Goal: Task Accomplishment & Management: Manage account settings

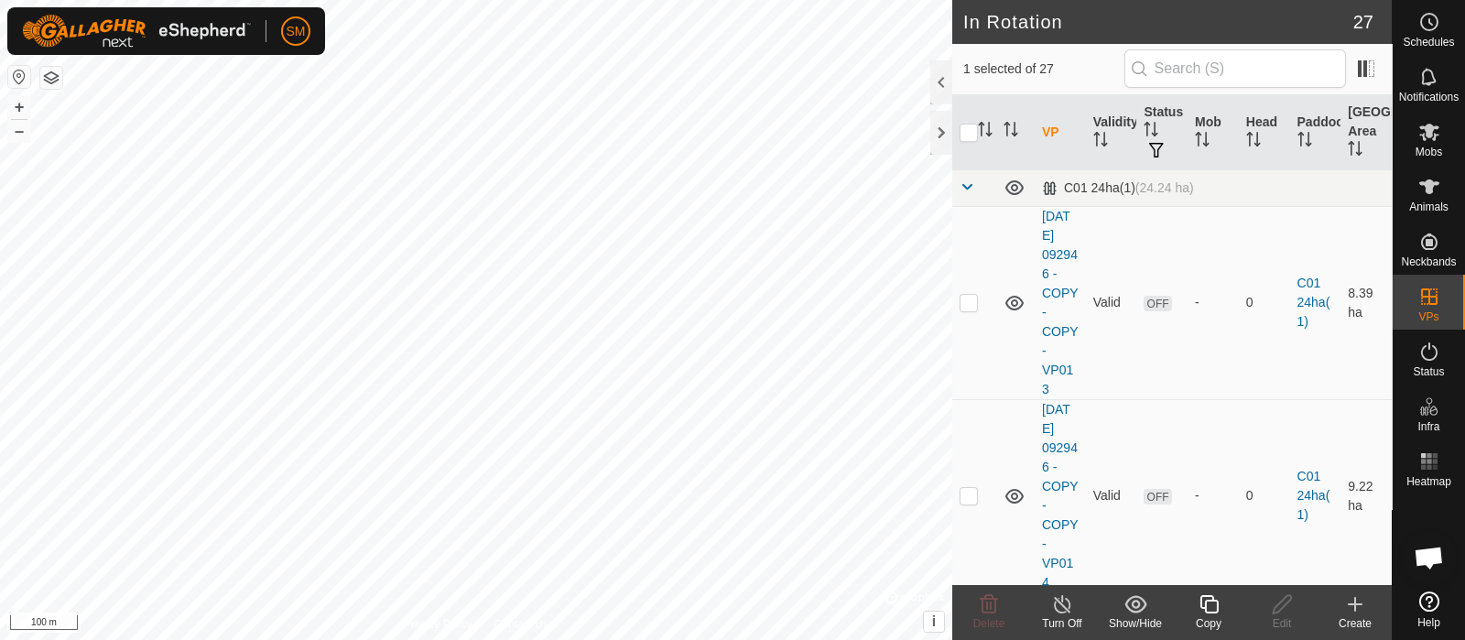
click at [1205, 613] on icon at bounding box center [1208, 604] width 18 height 18
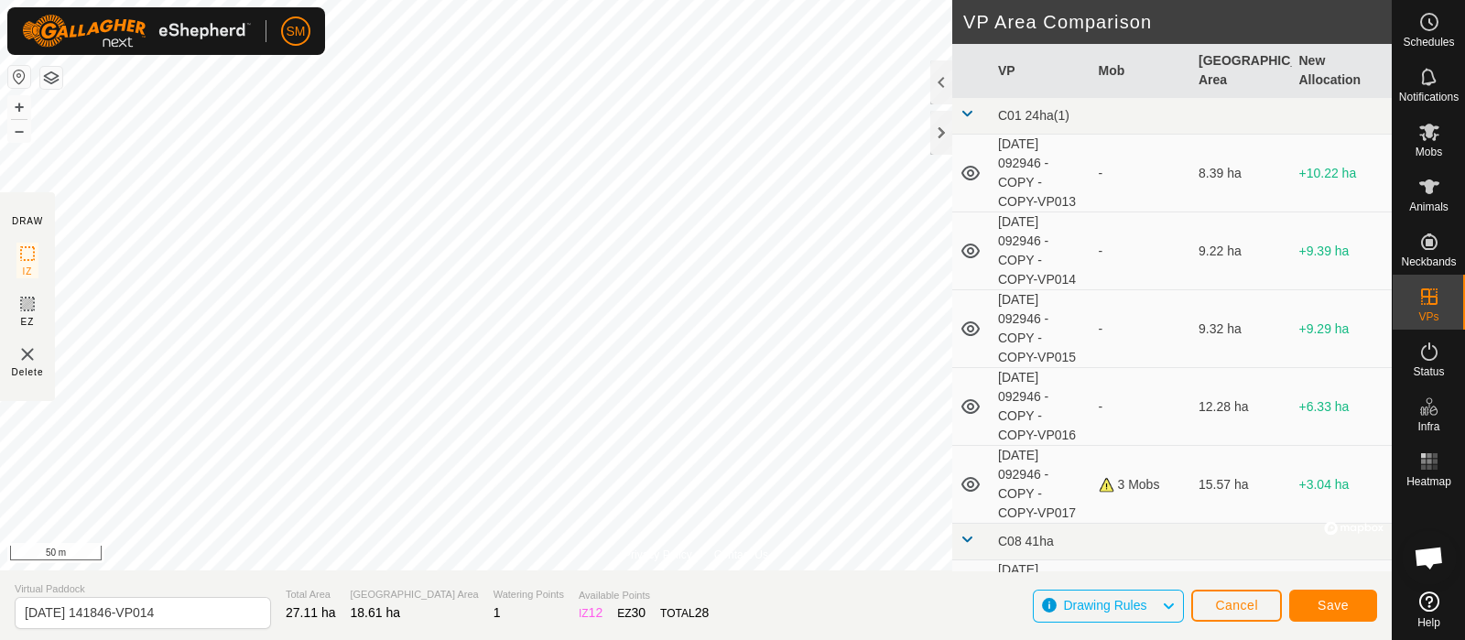
click at [146, 50] on div "SM Schedules Notifications Mobs Animals Neckbands VPs Status Infra Heatmap Help…" at bounding box center [732, 320] width 1465 height 640
click at [1363, 614] on button "Save" at bounding box center [1333, 606] width 88 height 32
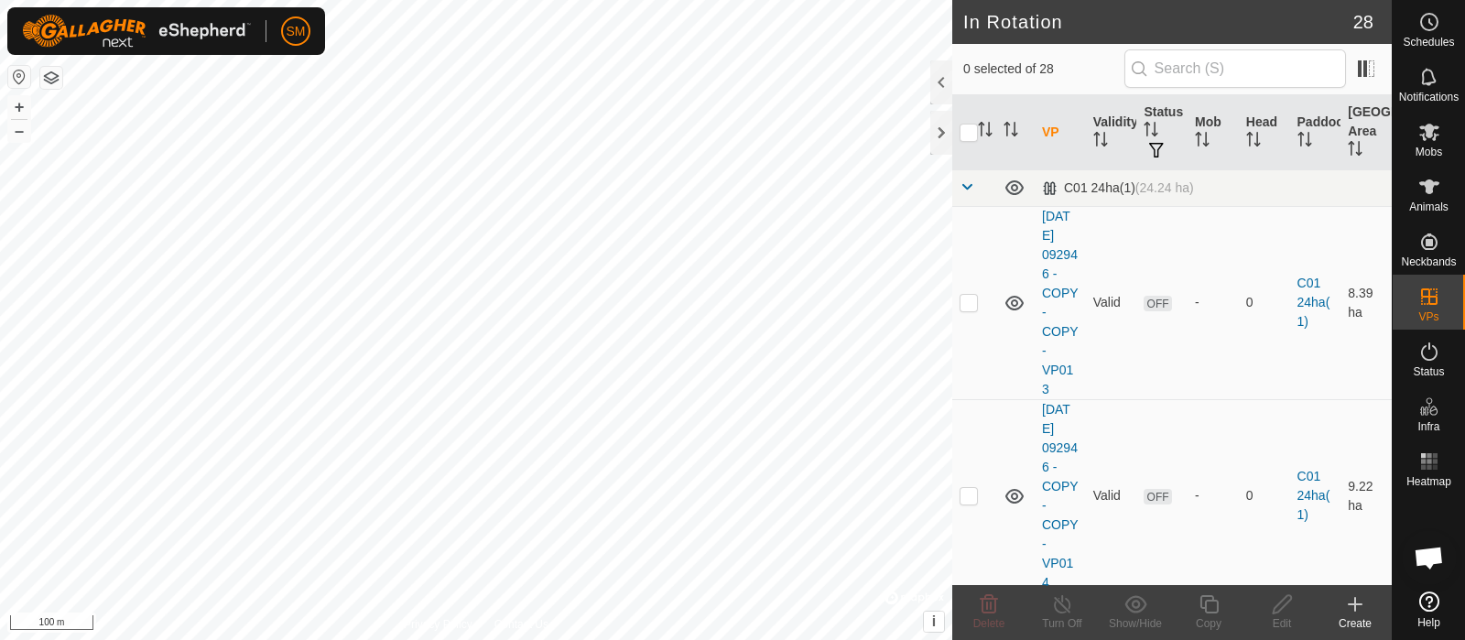
click at [1435, 607] on icon at bounding box center [1429, 601] width 20 height 20
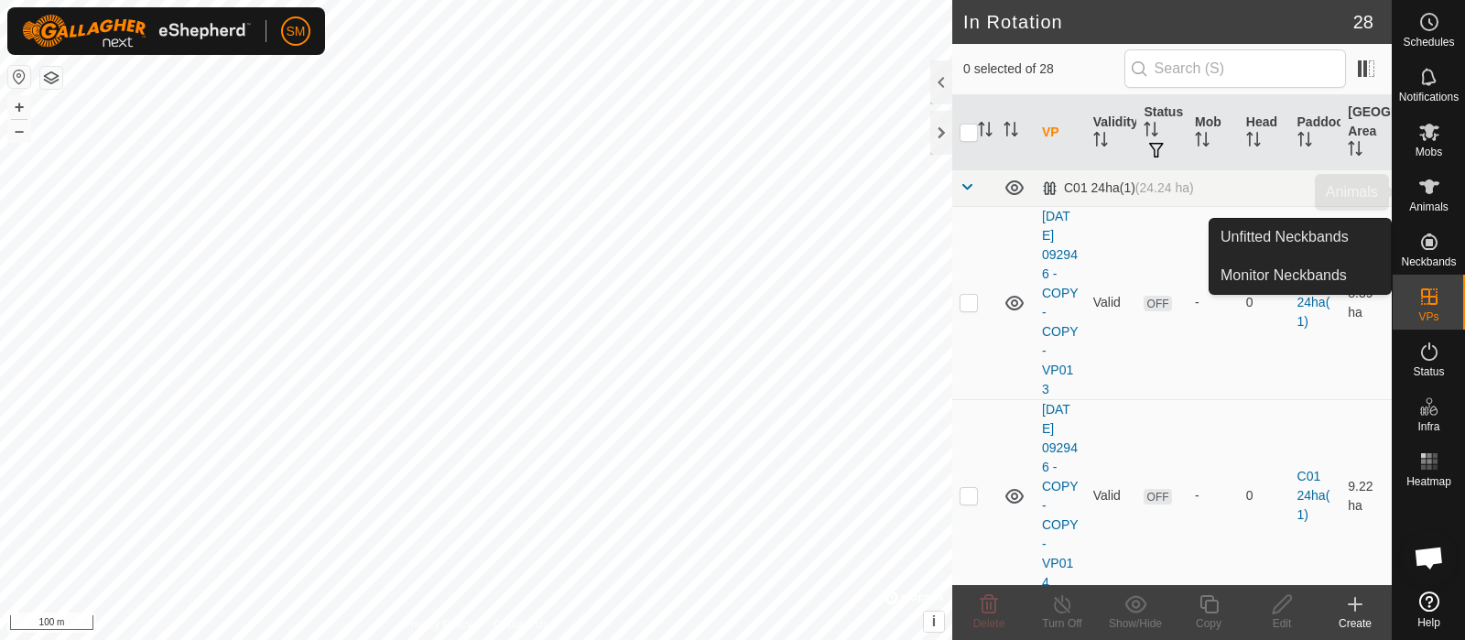
click at [1442, 197] on es-animals-svg-icon at bounding box center [1429, 186] width 33 height 29
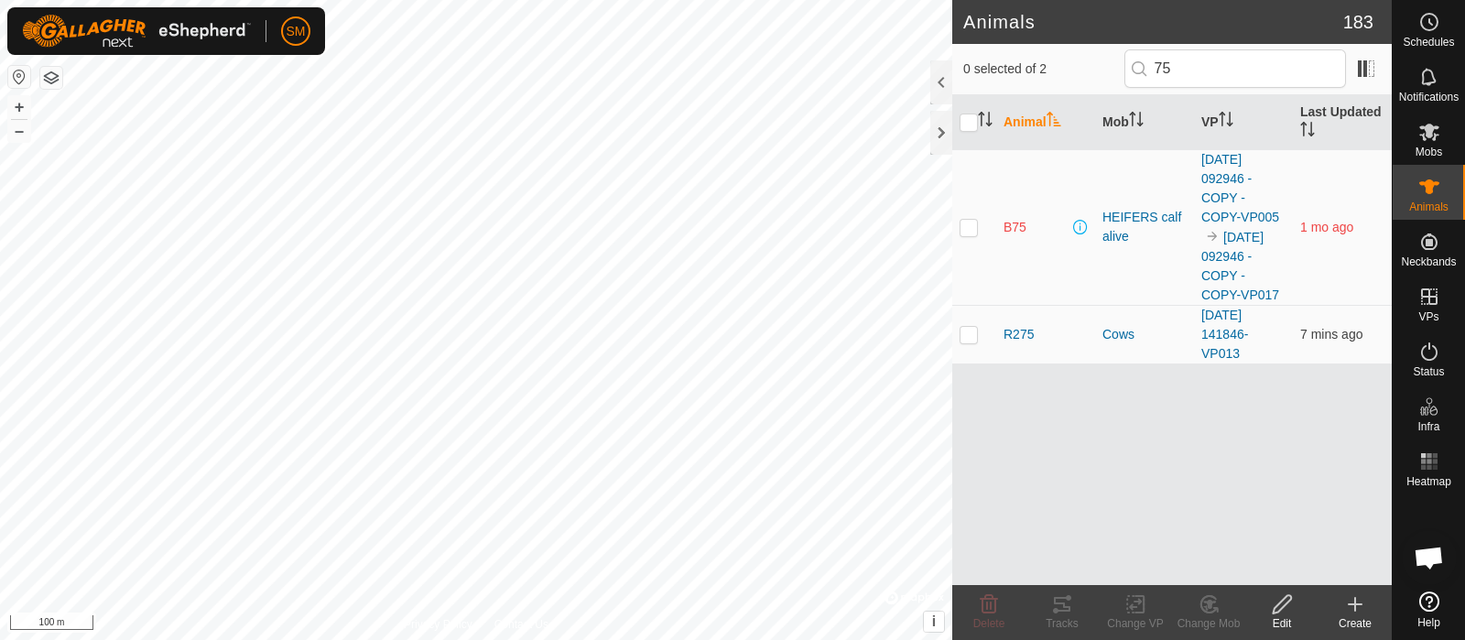
type input "75"
click at [979, 229] on td at bounding box center [974, 227] width 44 height 156
checkbox input "true"
click at [938, 90] on div at bounding box center [941, 82] width 22 height 44
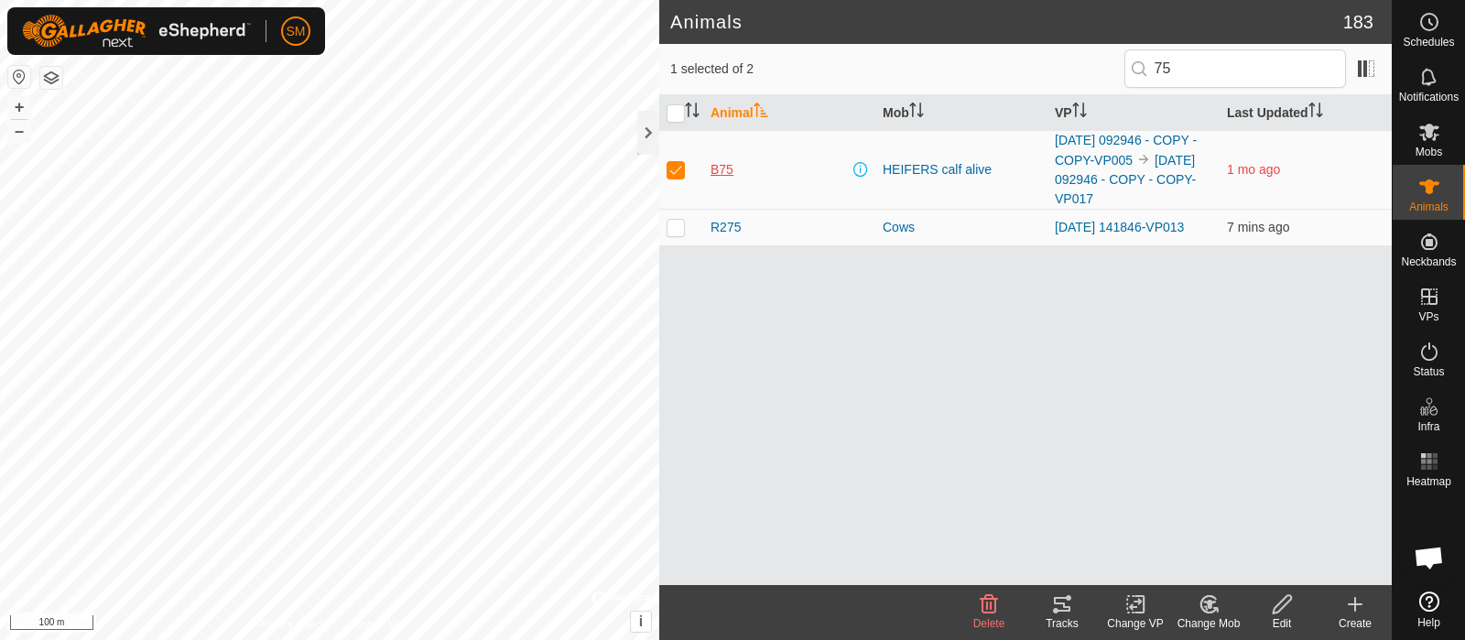
click at [721, 169] on span "B75" at bounding box center [721, 169] width 23 height 19
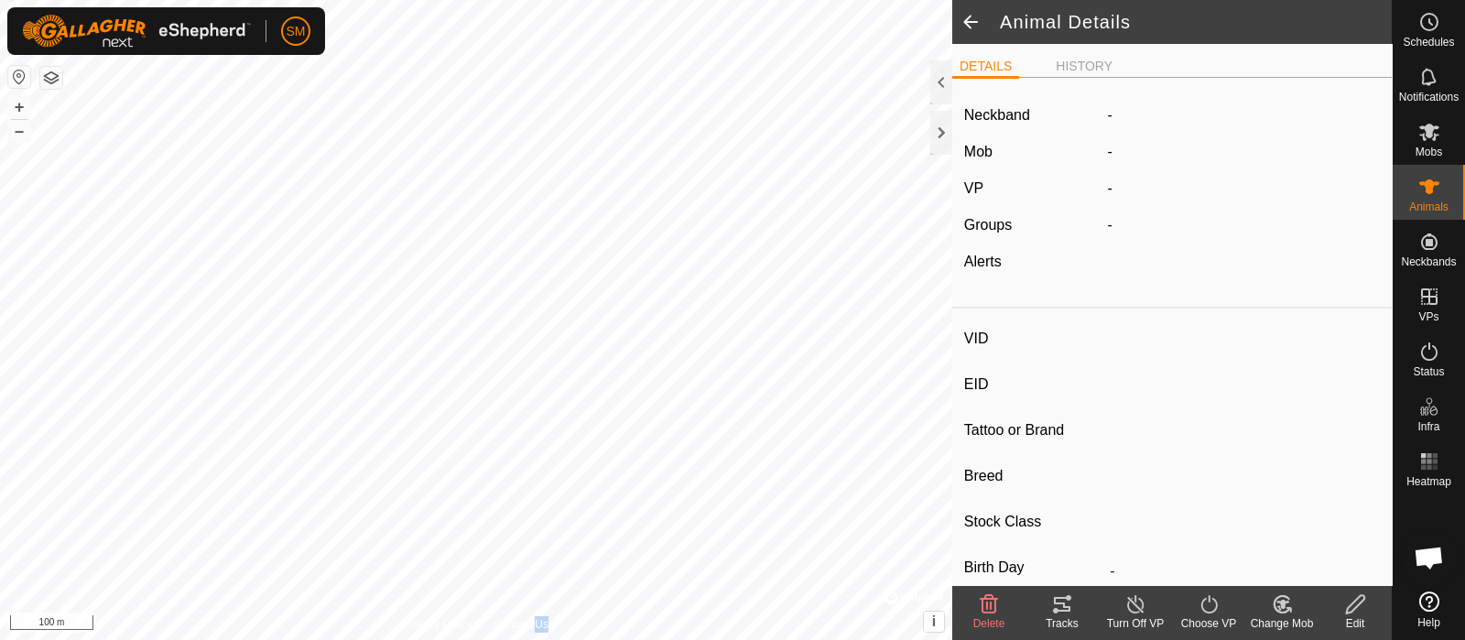
type input "B75"
type input "982123797614203"
type input "-"
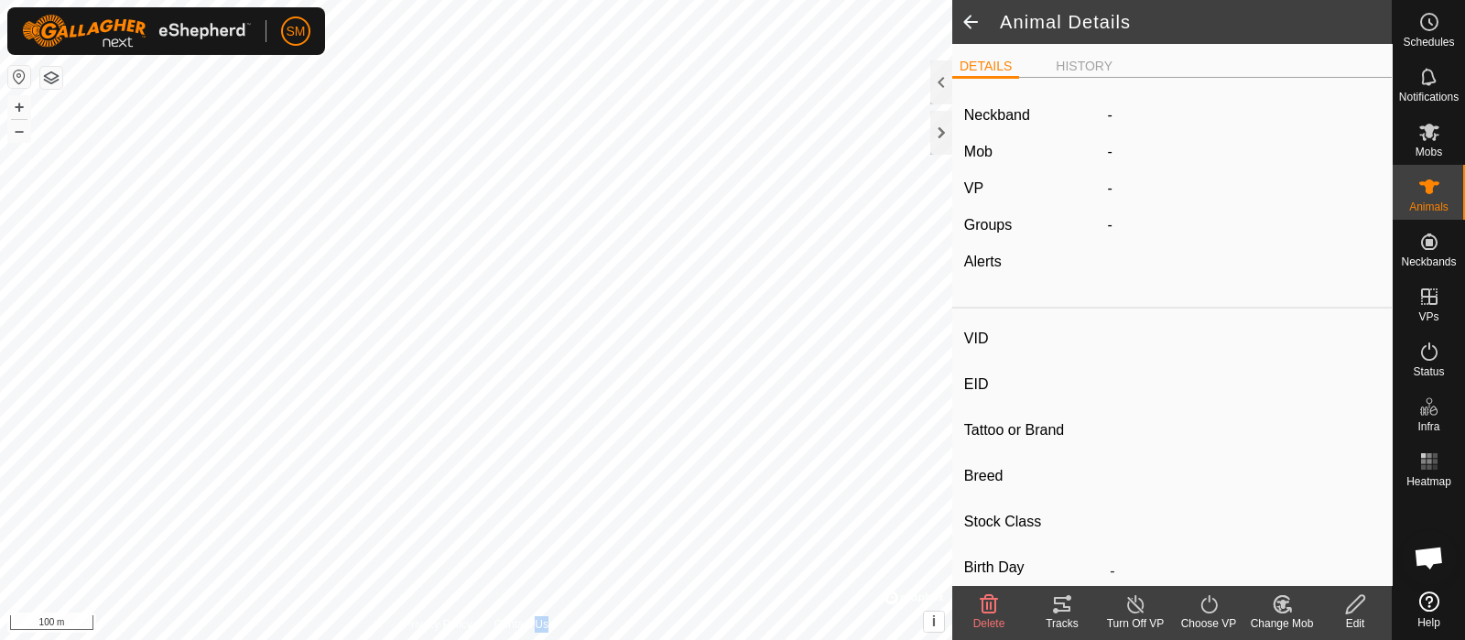
type input "-"
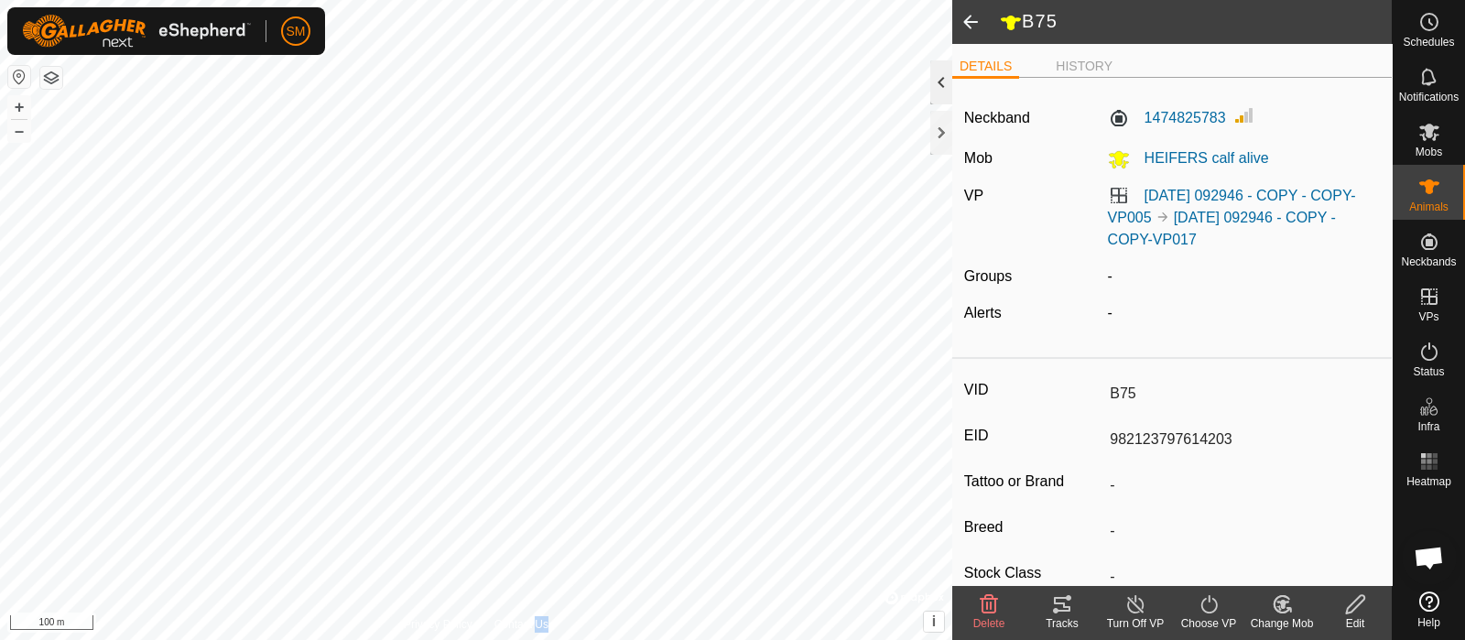
click at [943, 87] on div at bounding box center [941, 82] width 22 height 44
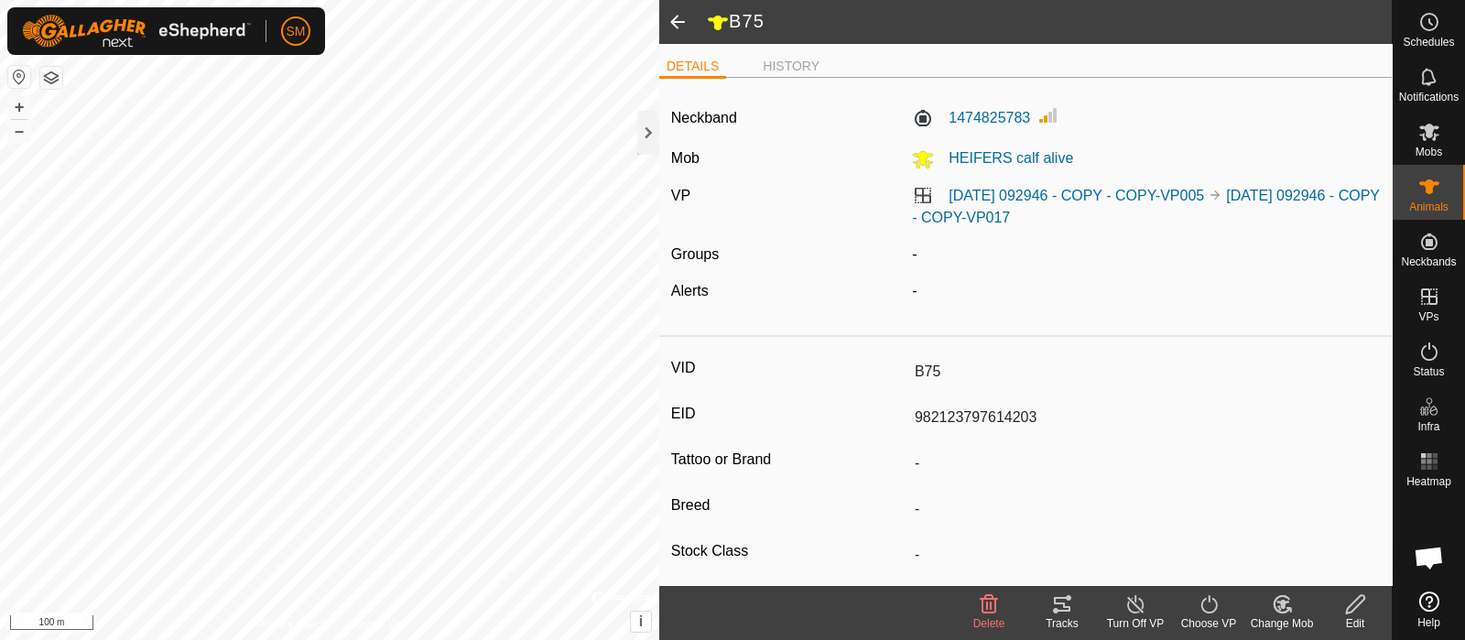
drag, startPoint x: 943, startPoint y: 87, endPoint x: 834, endPoint y: 157, distance: 129.8
click at [834, 157] on div "DETAILS HISTORY Neckband 1474825783 Mob HEIFERS calf alive VP 2025-08-10 092946…" at bounding box center [1025, 314] width 732 height 541
click at [1090, 95] on div "Neckband 1474825783 Mob HEIFERS calf alive VP 2025-08-10 092946 - COPY - COPY-V…" at bounding box center [1025, 209] width 732 height 235
click at [1010, 116] on label "1474825783" at bounding box center [971, 118] width 118 height 22
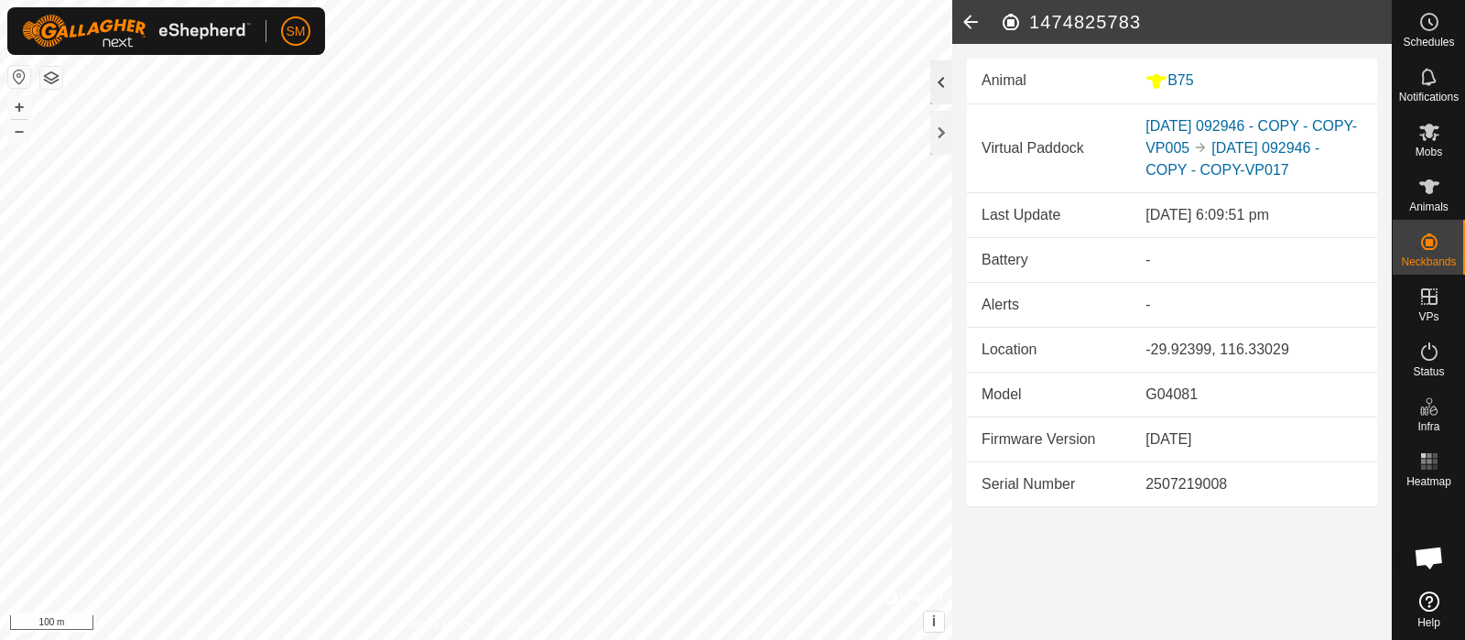
click at [943, 89] on div at bounding box center [941, 82] width 22 height 44
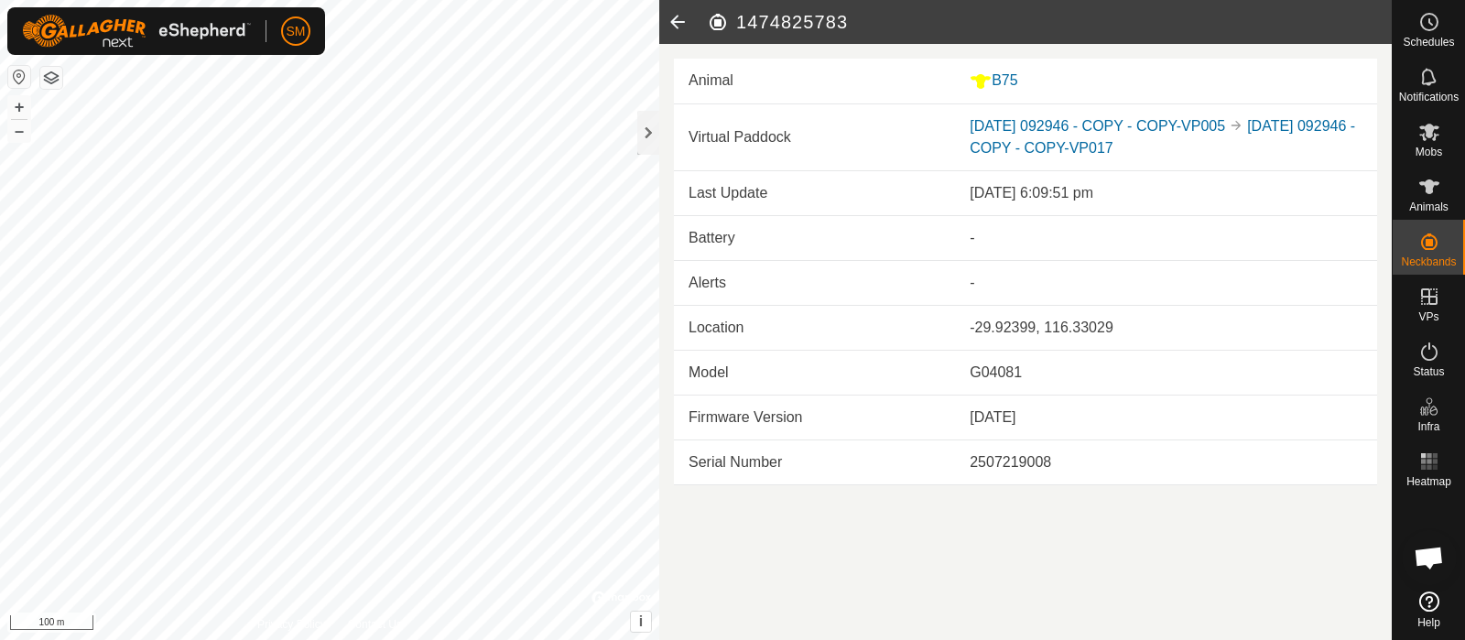
click at [675, 15] on icon at bounding box center [677, 22] width 37 height 44
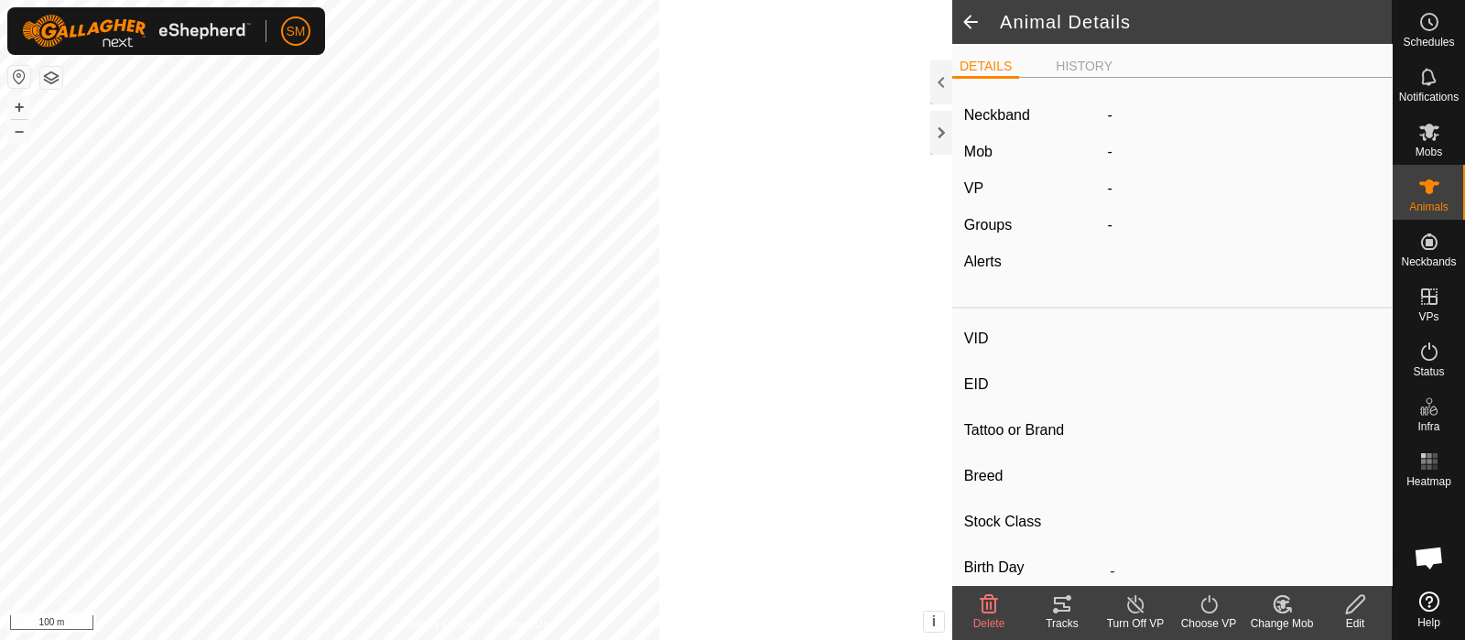
type input "B75"
type input "982123797614203"
type input "-"
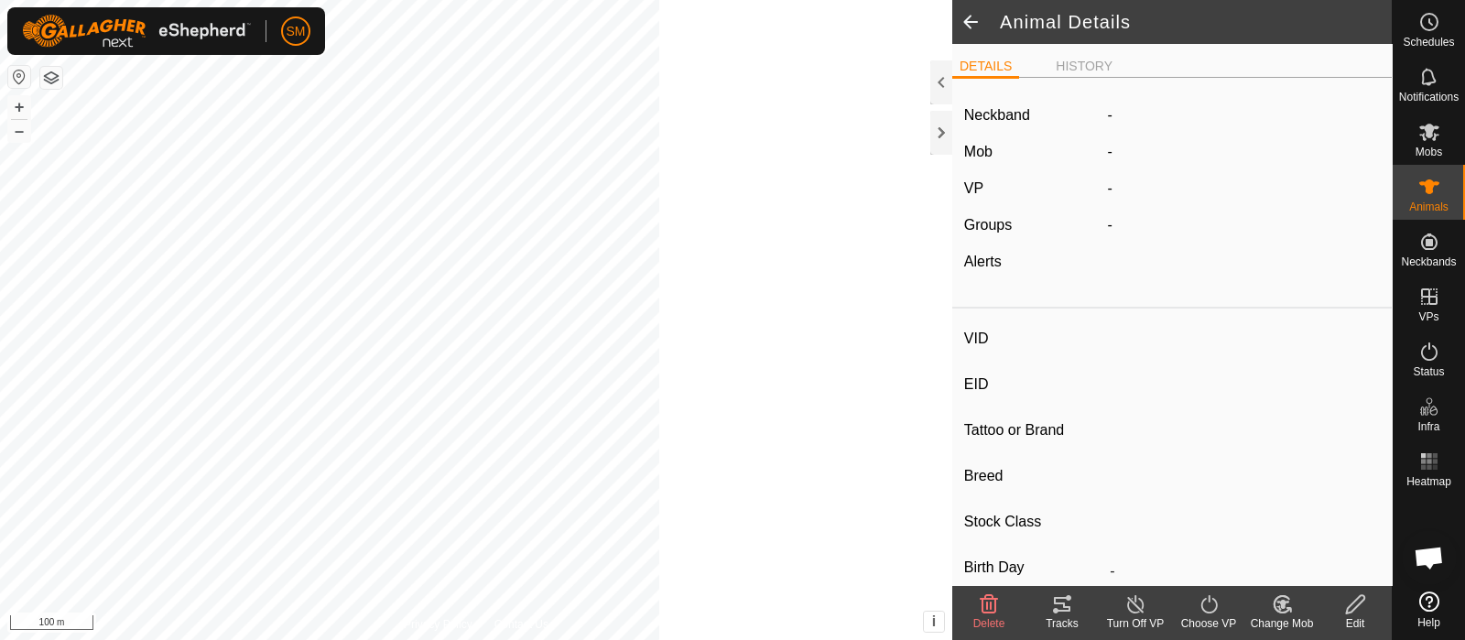
type input "-"
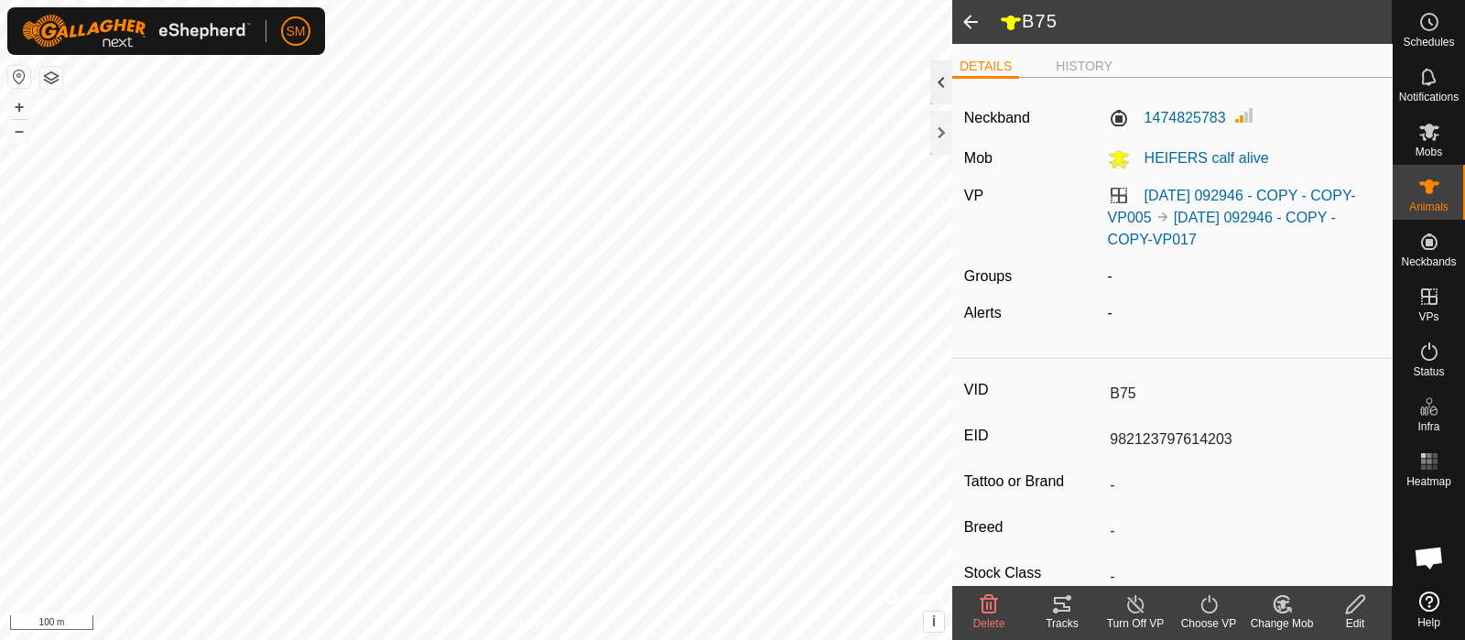
click at [948, 73] on div at bounding box center [941, 82] width 22 height 44
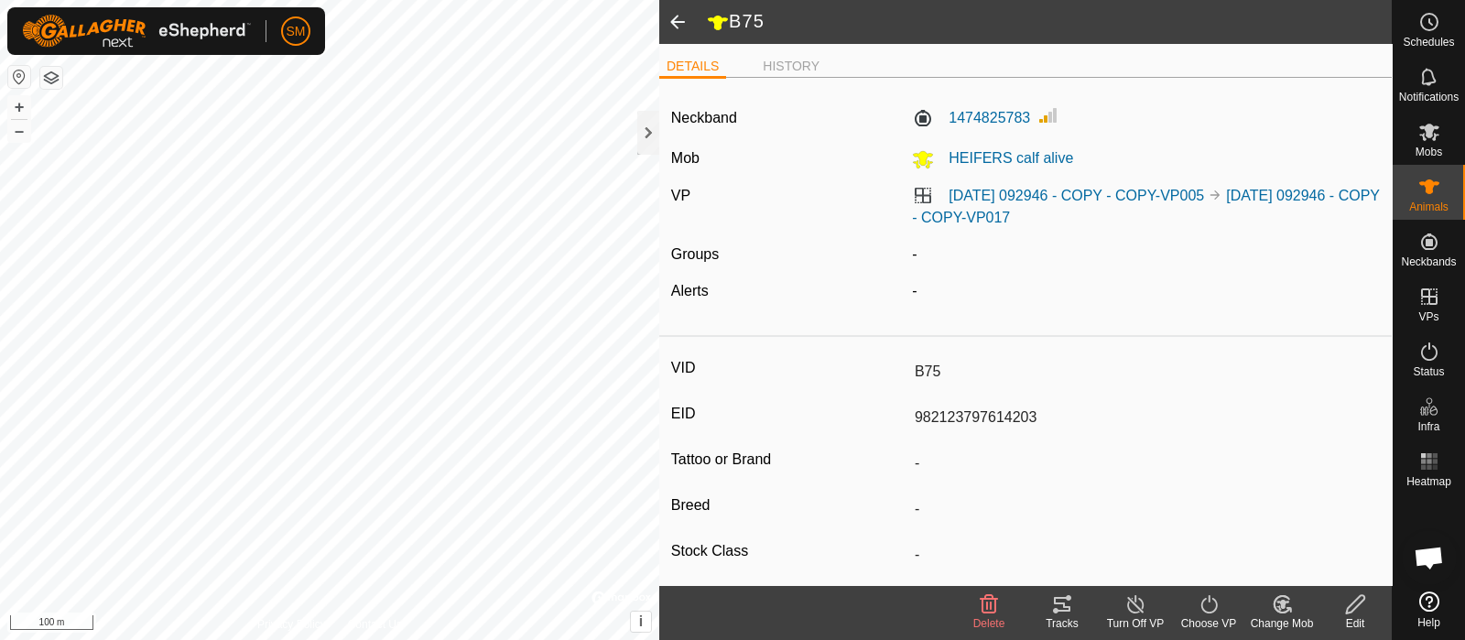
click at [1349, 597] on icon at bounding box center [1355, 604] width 23 height 22
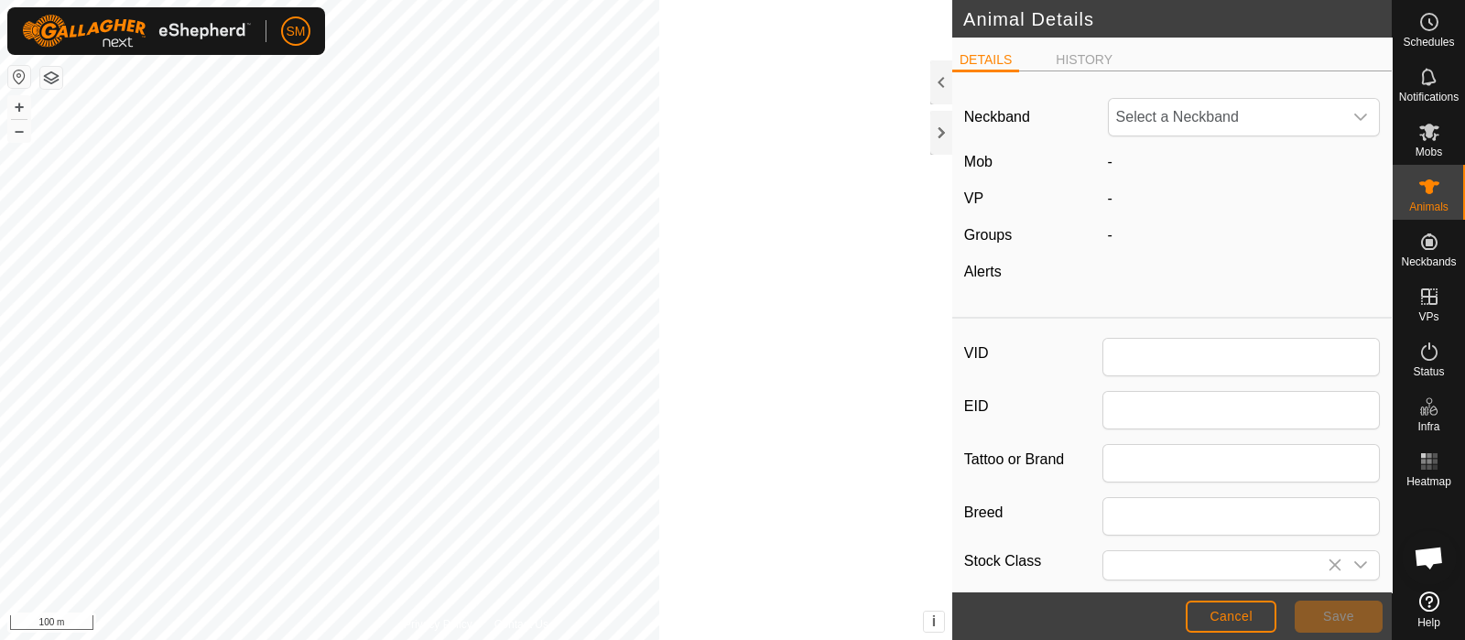
type input "B75"
type input "982123797614203"
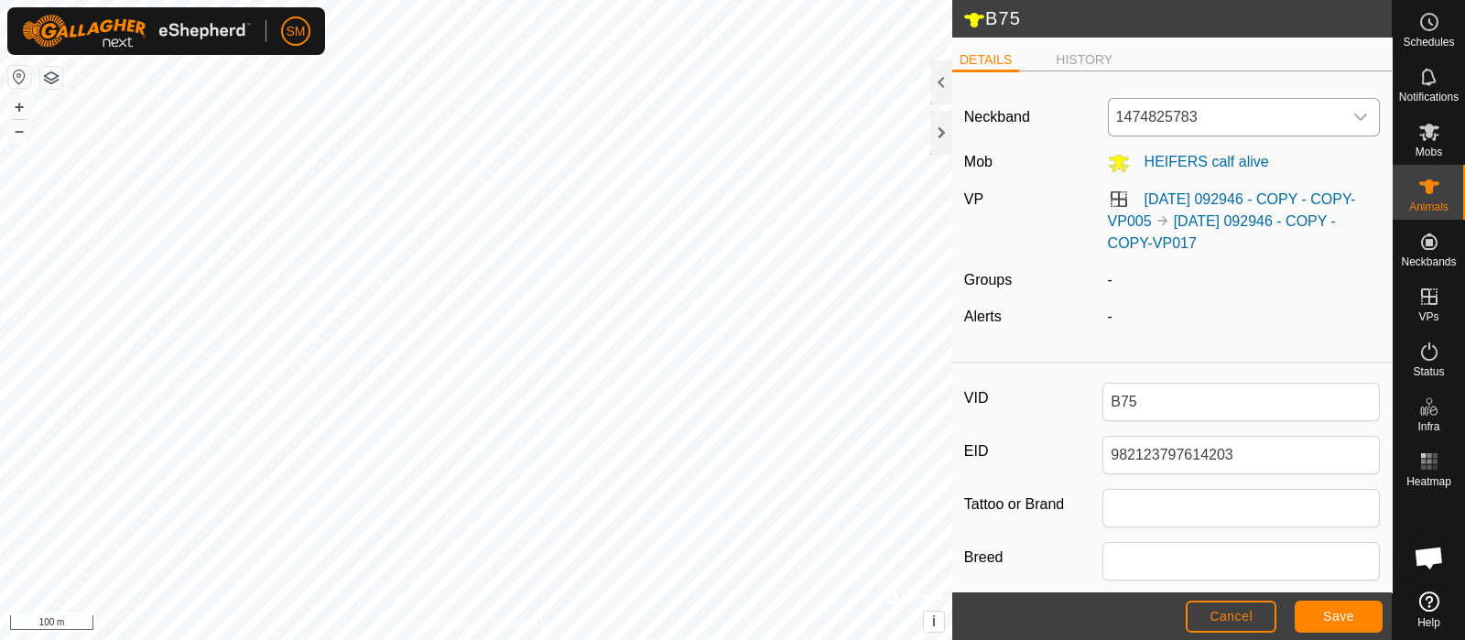
click at [1252, 118] on span "1474825783" at bounding box center [1226, 117] width 234 height 37
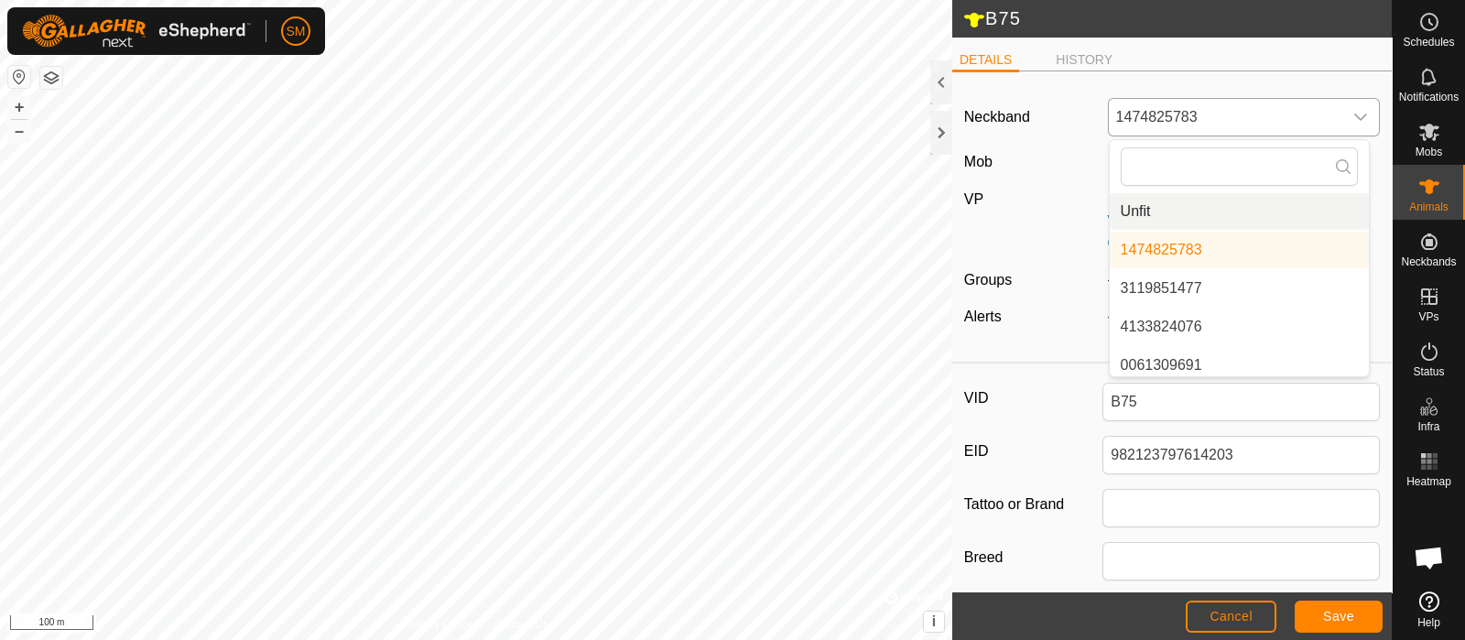
click at [1184, 217] on li "Unfit" at bounding box center [1239, 211] width 259 height 37
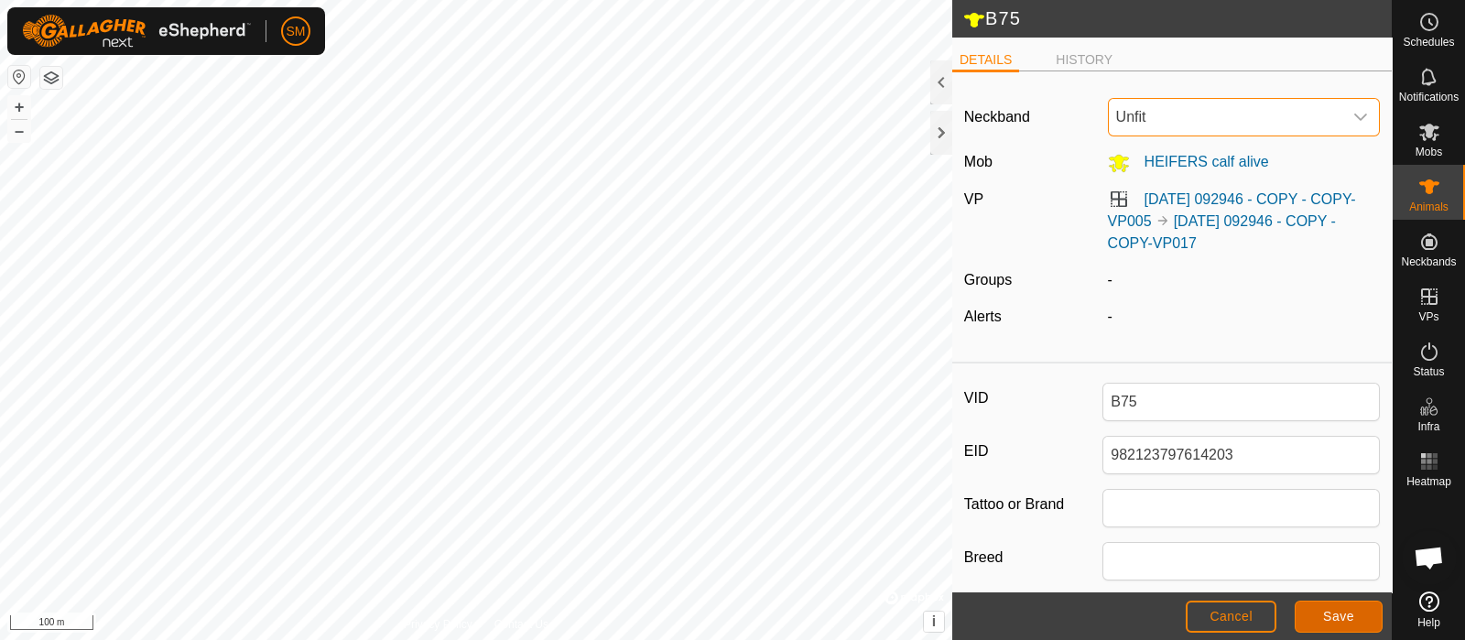
click at [1340, 613] on span "Save" at bounding box center [1338, 616] width 31 height 15
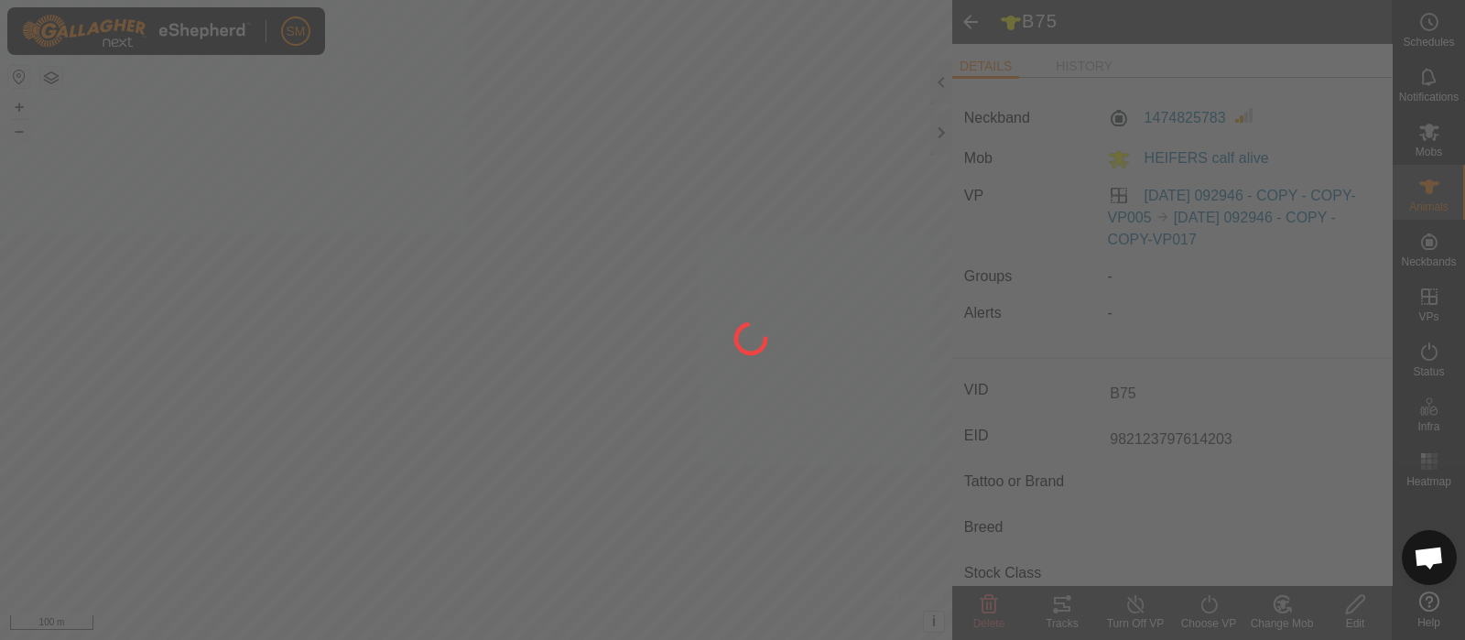
type input "-"
type input "0 kg"
type input "-"
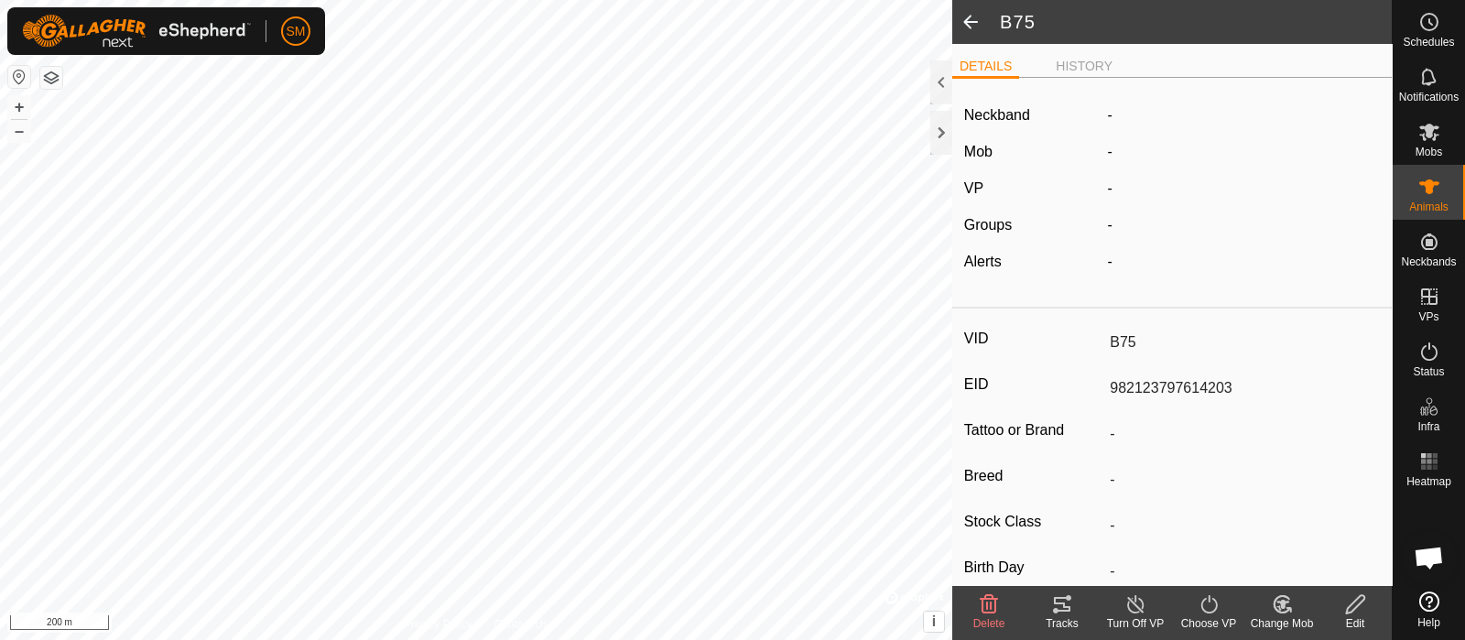
click at [965, 20] on span at bounding box center [970, 22] width 37 height 44
type input "B75"
type input "982123797614203"
type input "-"
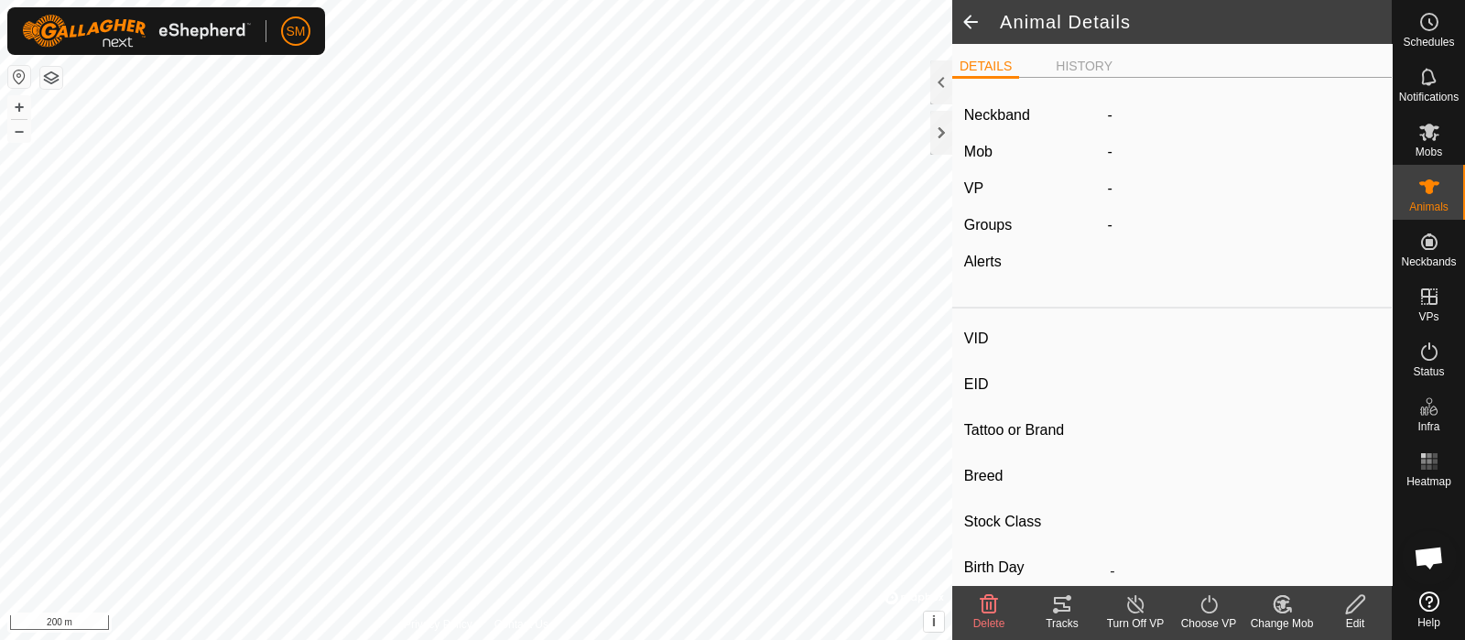
type input "-"
type input "0 kg"
type input "-"
click at [944, 130] on div at bounding box center [941, 133] width 22 height 44
